Goal: Information Seeking & Learning: Learn about a topic

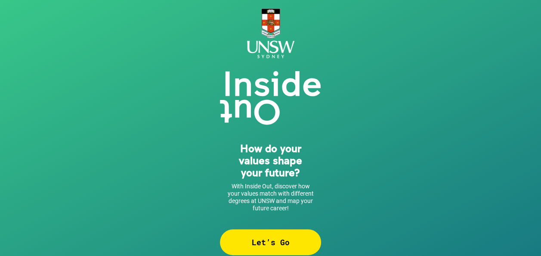
click at [258, 234] on div "Let’s Go" at bounding box center [270, 242] width 101 height 26
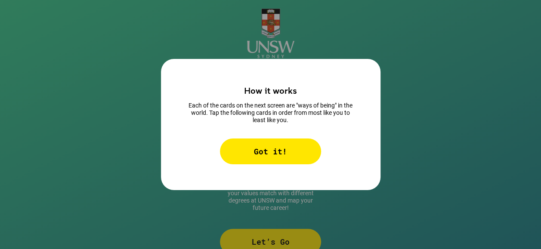
click at [261, 162] on div "Got it!" at bounding box center [270, 152] width 101 height 26
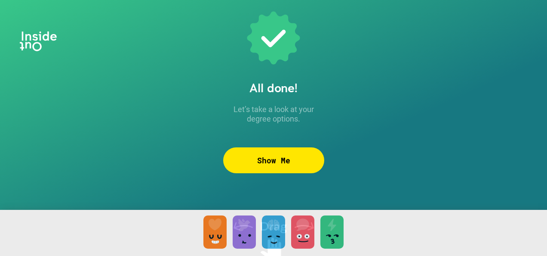
click at [266, 166] on div "Show Me" at bounding box center [273, 160] width 101 height 26
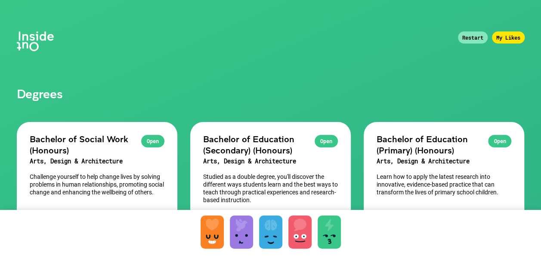
drag, startPoint x: 200, startPoint y: 235, endPoint x: 211, endPoint y: 235, distance: 11.6
click at [211, 235] on div "To pick up a draggable item, press the space bar. While dragging, use the arrow…" at bounding box center [270, 244] width 541 height 68
click at [211, 235] on div at bounding box center [212, 231] width 23 height 33
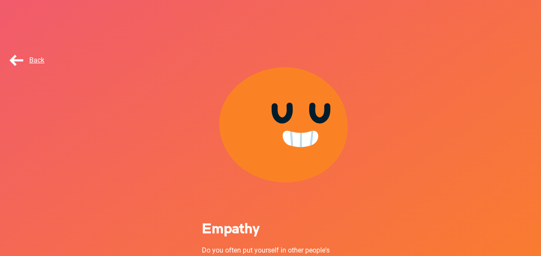
scroll to position [126, 0]
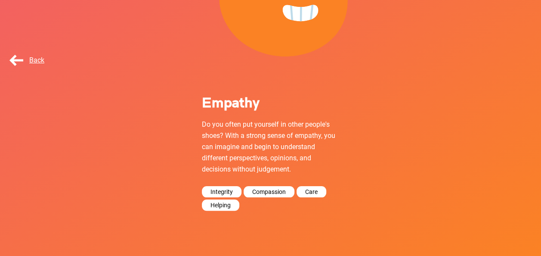
click at [28, 55] on div "Back" at bounding box center [29, 60] width 43 height 17
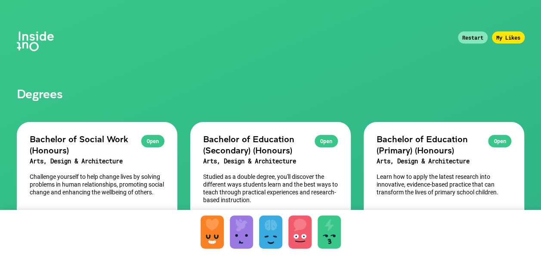
click at [243, 232] on div at bounding box center [241, 231] width 23 height 33
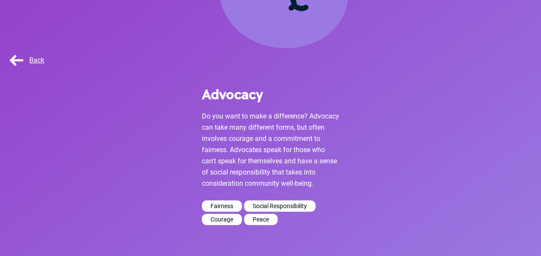
scroll to position [134, 0]
click at [29, 59] on span "Back" at bounding box center [26, 60] width 37 height 8
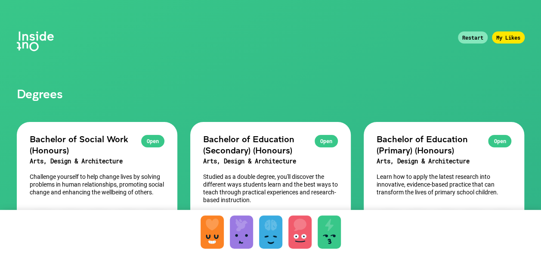
click at [275, 227] on div at bounding box center [270, 231] width 23 height 33
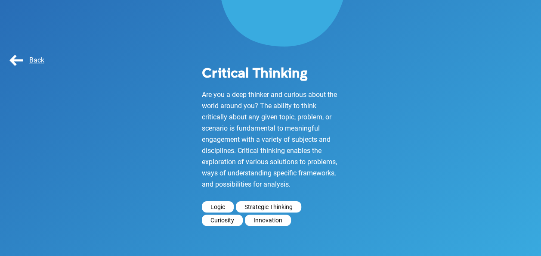
scroll to position [156, 0]
click at [25, 57] on span "Back" at bounding box center [26, 60] width 37 height 8
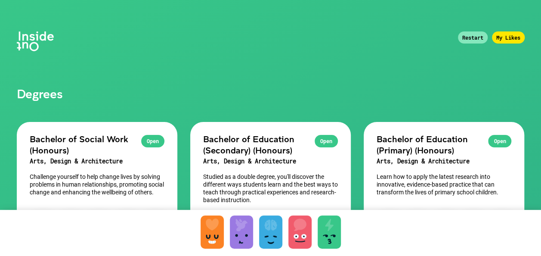
click at [480, 40] on div "Restart" at bounding box center [473, 37] width 30 height 12
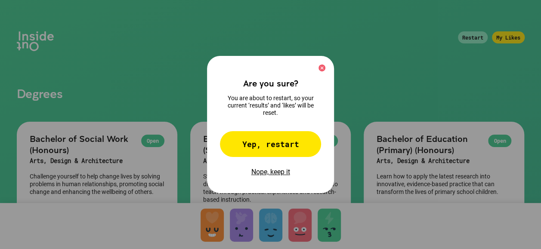
click at [325, 71] on img at bounding box center [321, 68] width 7 height 7
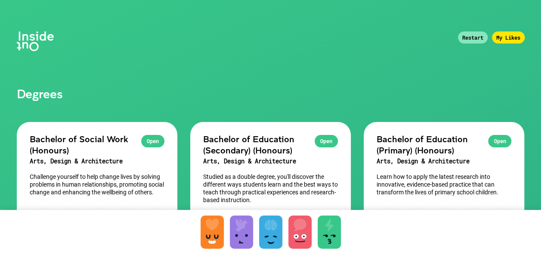
click at [498, 40] on div "My Likes" at bounding box center [508, 37] width 33 height 12
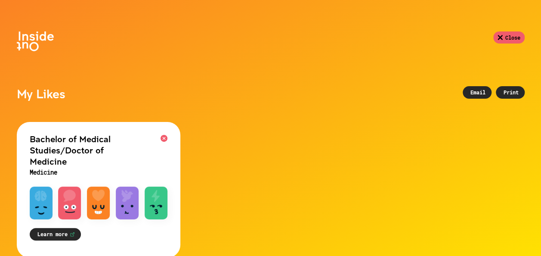
click at [162, 136] on img at bounding box center [163, 138] width 7 height 7
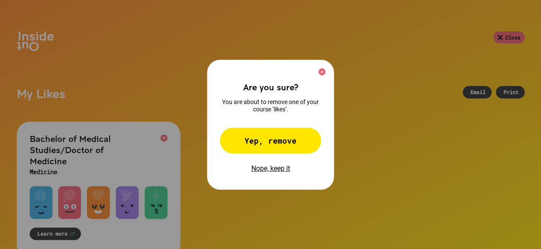
click at [323, 75] on img at bounding box center [321, 71] width 7 height 7
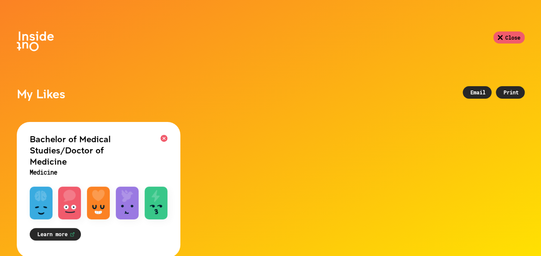
click at [507, 37] on div "Close" at bounding box center [508, 37] width 31 height 12
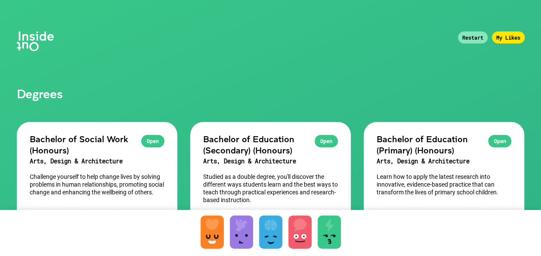
click at [471, 40] on div "Restart" at bounding box center [473, 37] width 30 height 12
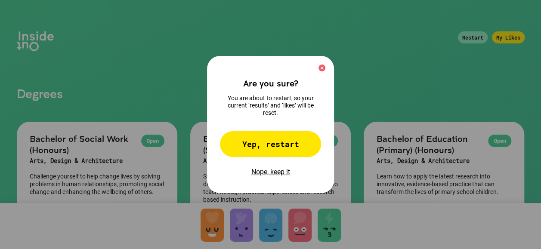
click at [276, 142] on div "Yep, restart" at bounding box center [270, 144] width 101 height 26
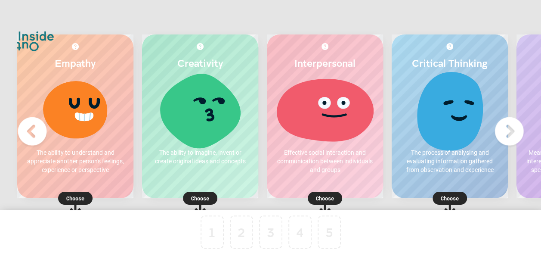
click at [503, 135] on img at bounding box center [509, 131] width 34 height 34
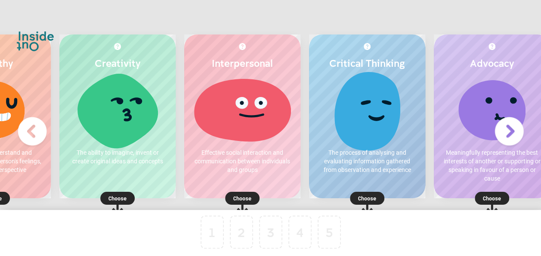
scroll to position [0, 109]
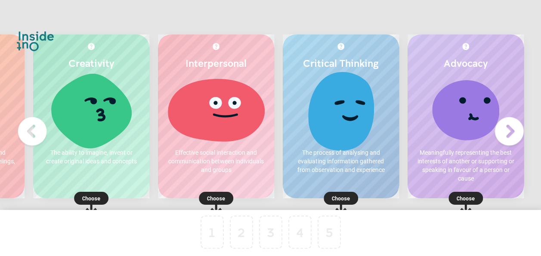
click at [20, 129] on img at bounding box center [32, 131] width 34 height 34
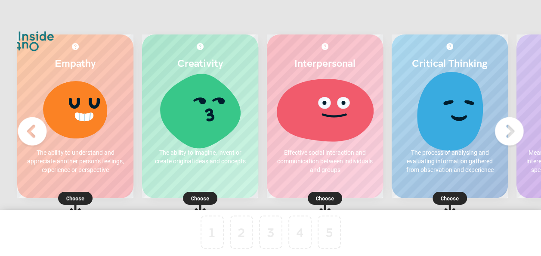
click at [75, 199] on p "Choose" at bounding box center [75, 198] width 116 height 9
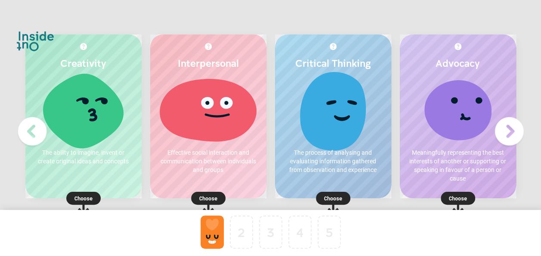
click at [330, 197] on p "Choose" at bounding box center [333, 198] width 116 height 9
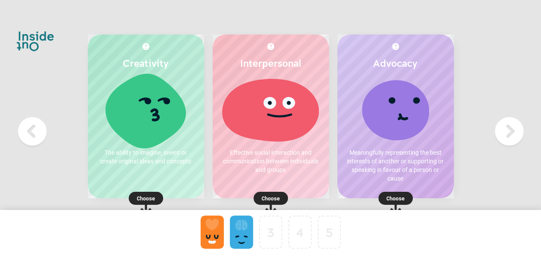
click at [390, 197] on p "Choose" at bounding box center [395, 198] width 116 height 9
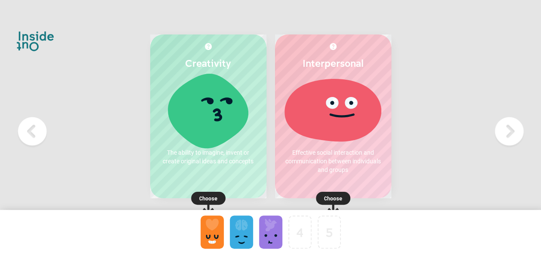
click at [329, 198] on p "Choose" at bounding box center [333, 198] width 116 height 9
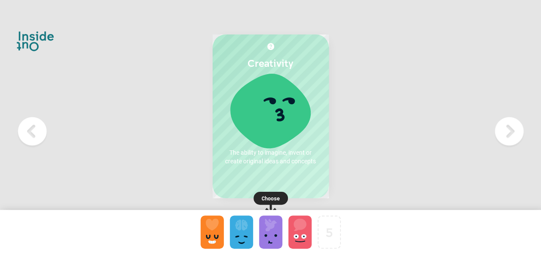
click at [279, 192] on rect at bounding box center [270, 197] width 34 height 13
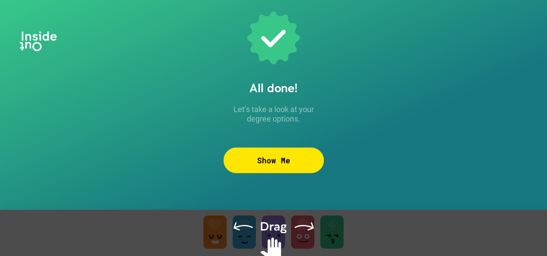
click at [261, 164] on div "Show Me" at bounding box center [273, 161] width 100 height 26
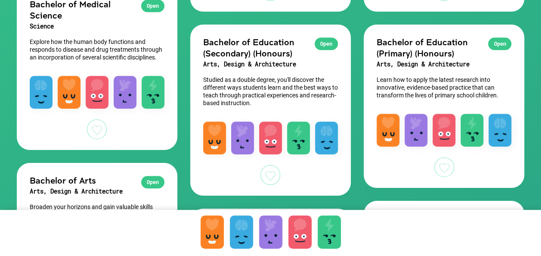
scroll to position [317, 0]
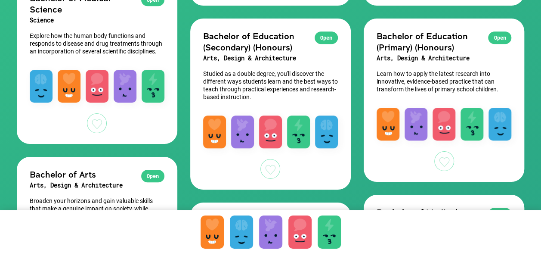
click at [278, 229] on div at bounding box center [270, 231] width 23 height 33
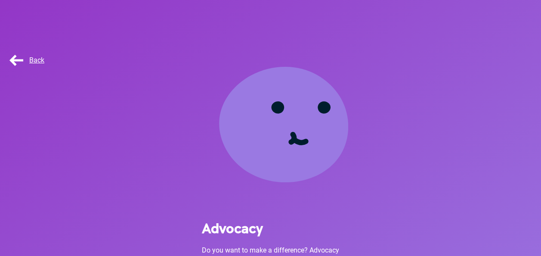
click at [27, 64] on div "Back" at bounding box center [29, 60] width 43 height 17
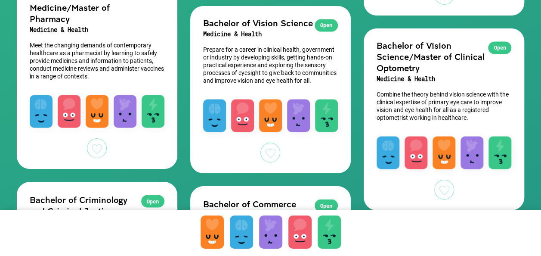
scroll to position [678, 0]
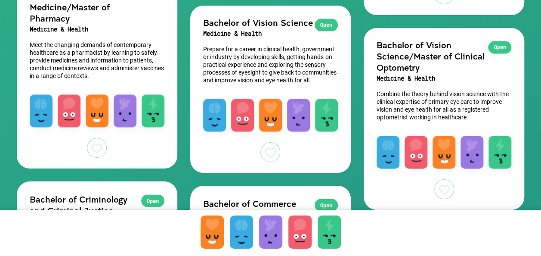
click at [412, 63] on h2 "Bachelor of Vision Science/Master of Clinical Optometry" at bounding box center [443, 56] width 135 height 34
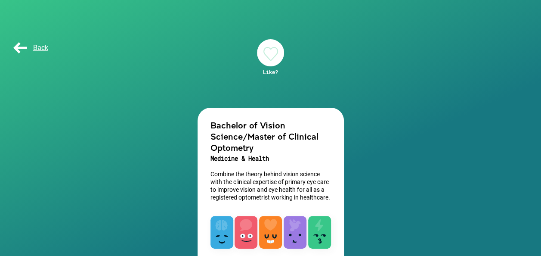
scroll to position [56, 0]
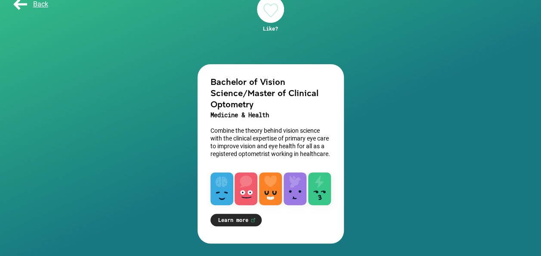
click at [241, 219] on link "Learn more" at bounding box center [235, 219] width 51 height 12
click at [31, 9] on div "Back" at bounding box center [33, 4] width 43 height 17
